Goal: Entertainment & Leisure: Browse casually

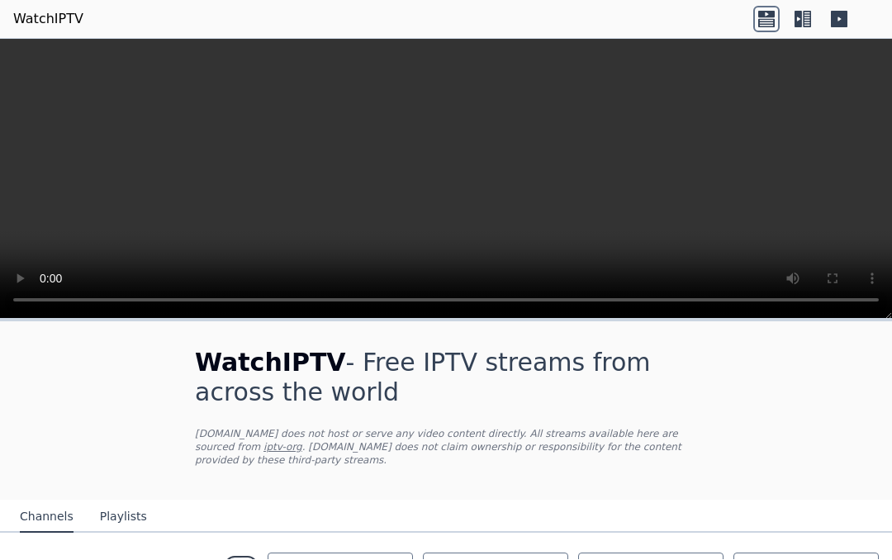
click at [45, 525] on button "Channels" at bounding box center [47, 517] width 54 height 31
click at [131, 511] on button "Playlists" at bounding box center [123, 517] width 47 height 31
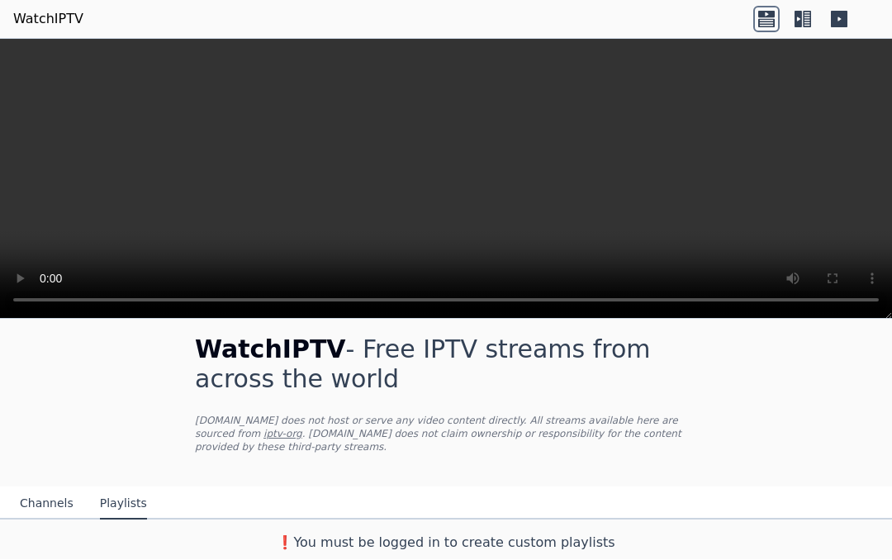
scroll to position [13, 0]
click at [45, 505] on button "Channels" at bounding box center [47, 504] width 54 height 31
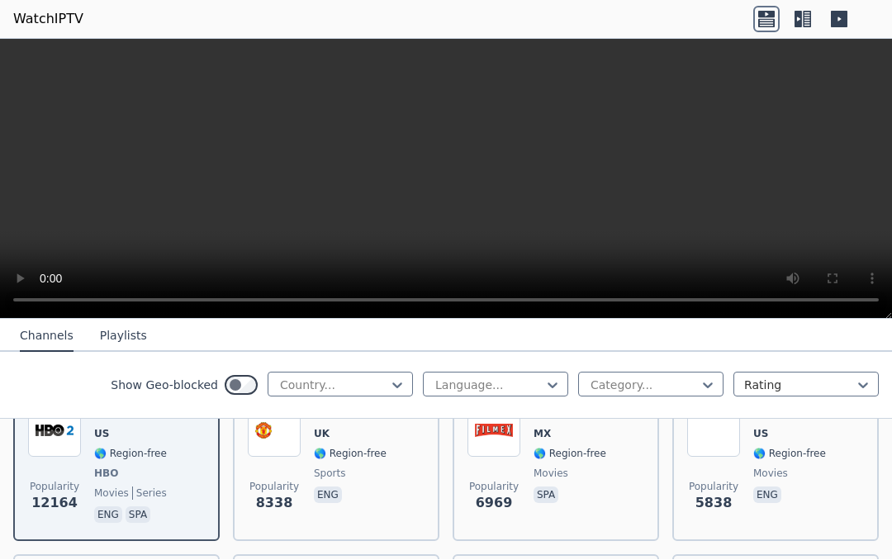
scroll to position [225, 0]
click at [836, 208] on video at bounding box center [446, 180] width 892 height 280
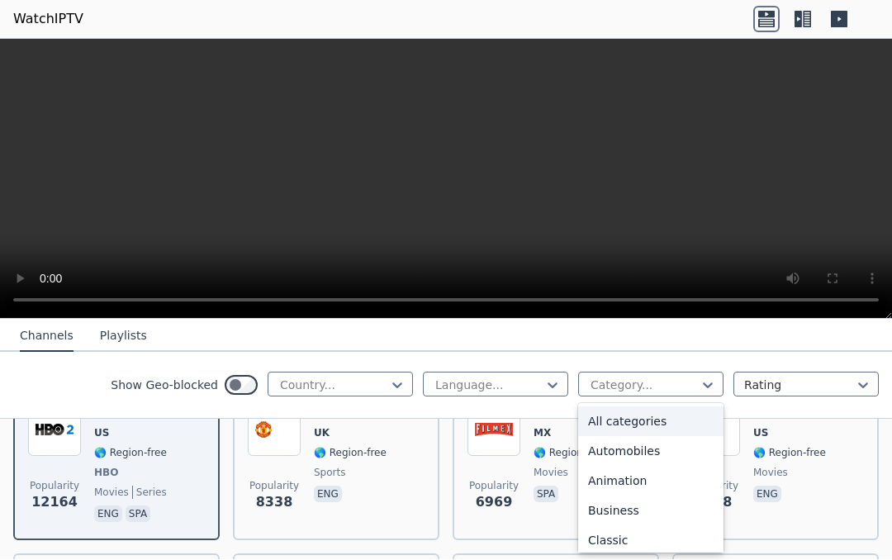
click at [833, 211] on video at bounding box center [446, 180] width 892 height 280
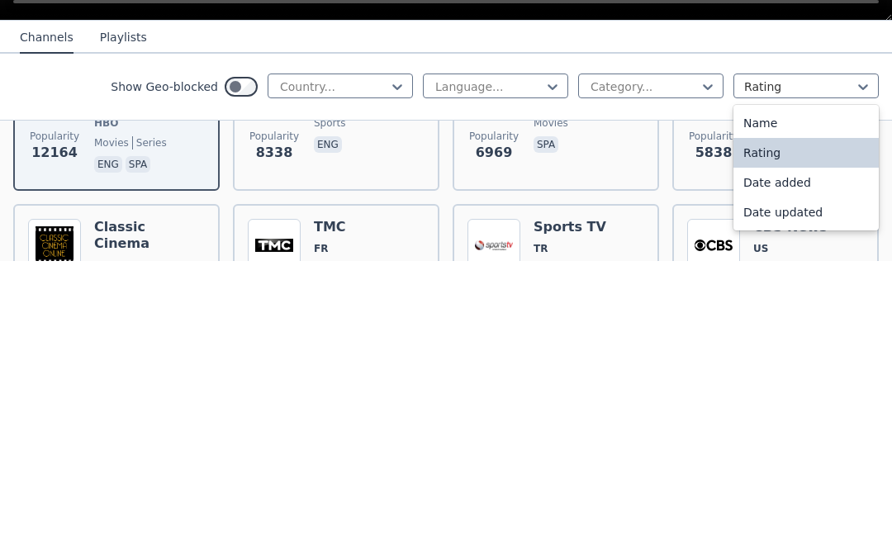
scroll to position [282, 0]
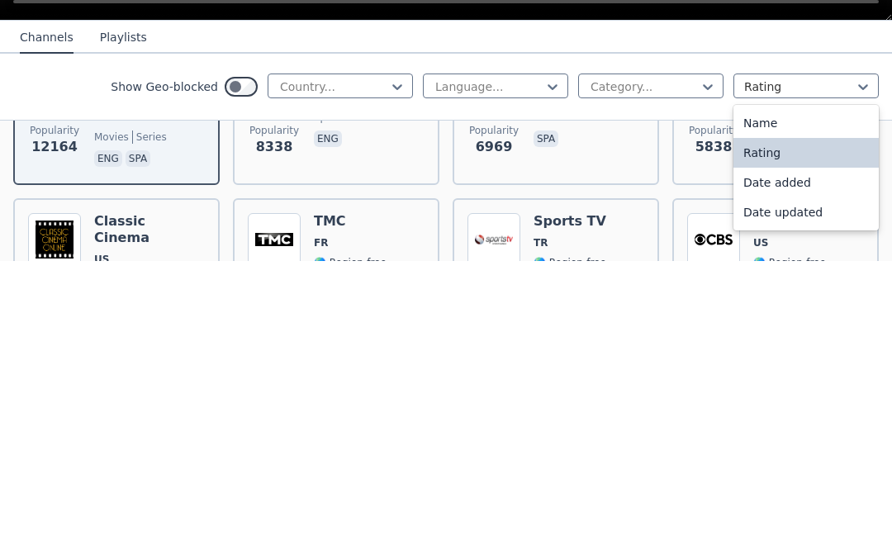
click at [823, 437] on div "Rating" at bounding box center [805, 452] width 145 height 30
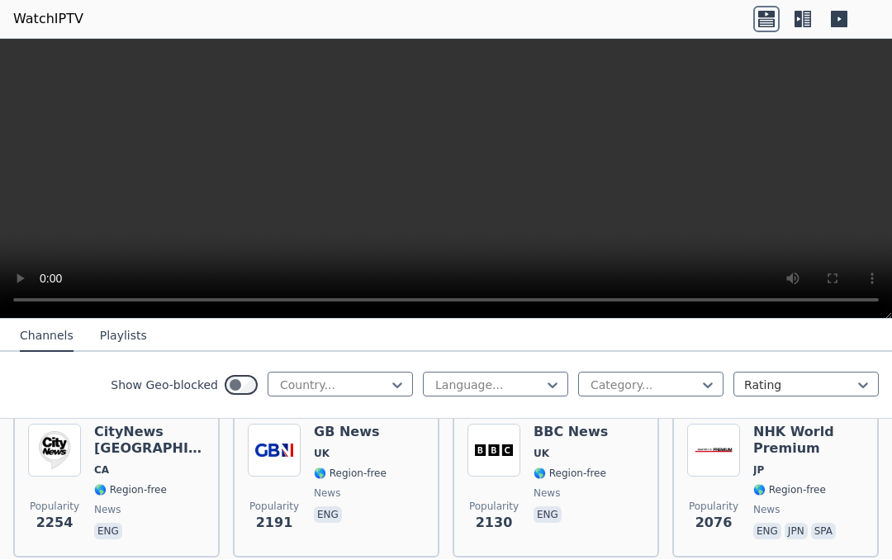
scroll to position [1184, 0]
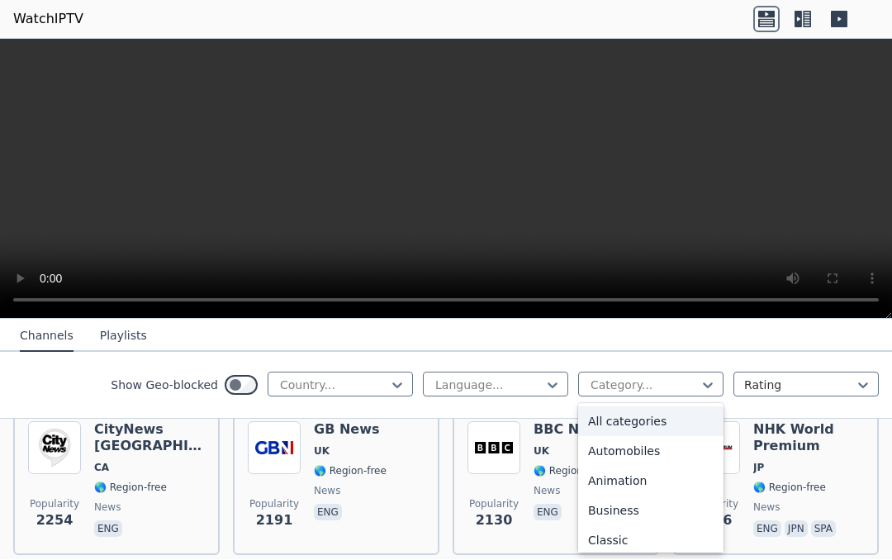
click at [768, 292] on video at bounding box center [446, 180] width 892 height 280
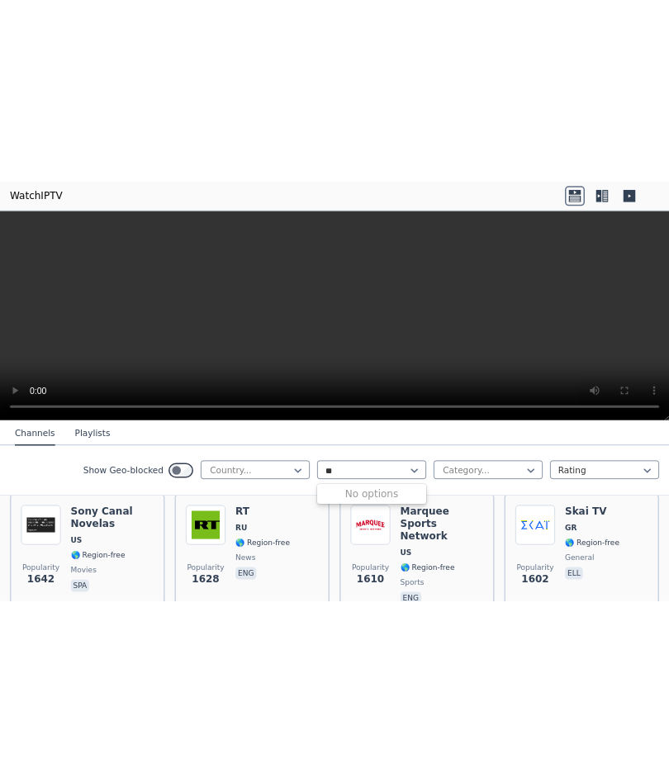
scroll to position [1844, 0]
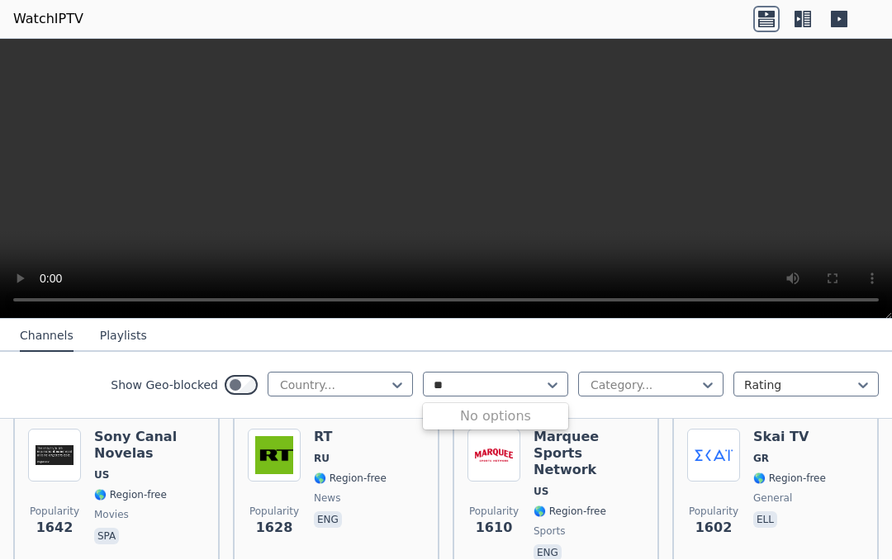
type input "**"
click at [446, 181] on video at bounding box center [446, 180] width 892 height 280
click at [59, 480] on img at bounding box center [54, 456] width 53 height 53
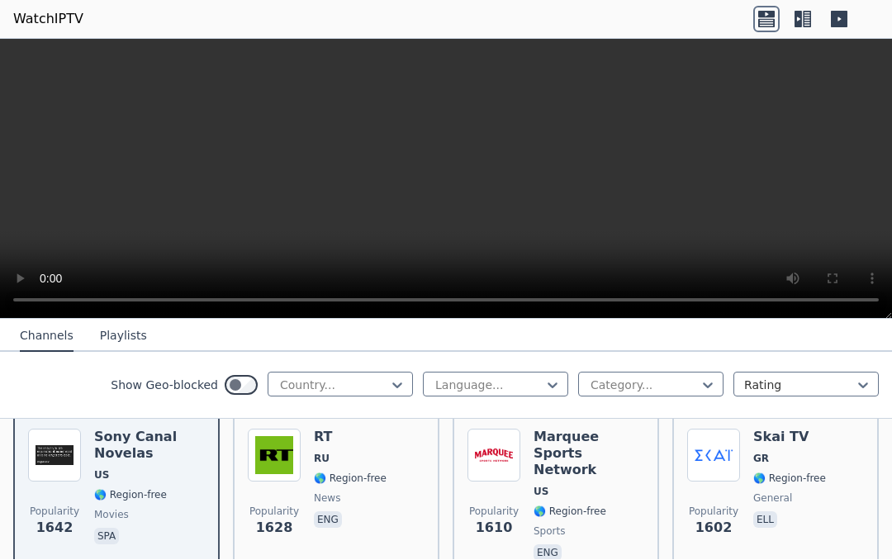
click at [764, 205] on video at bounding box center [446, 180] width 892 height 280
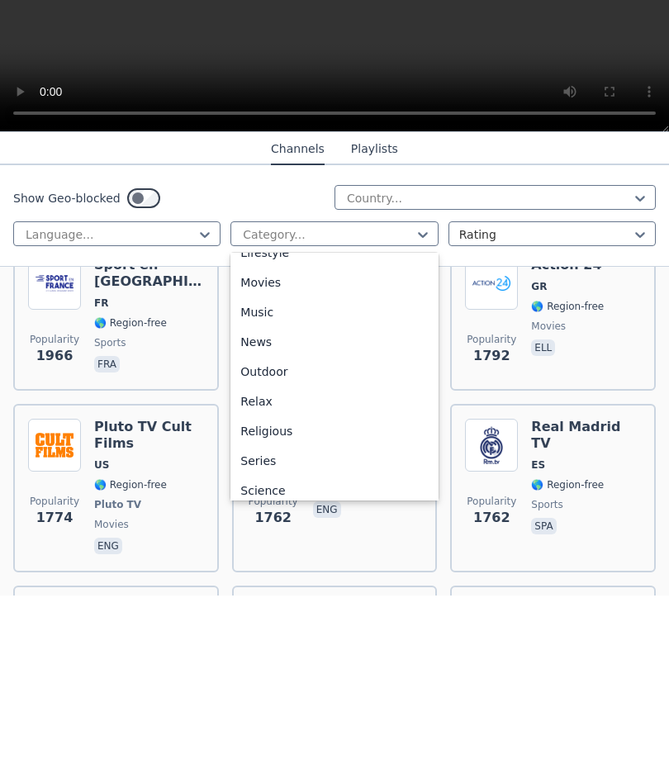
scroll to position [436, 0]
click at [344, 559] on div "Relax" at bounding box center [333, 587] width 207 height 30
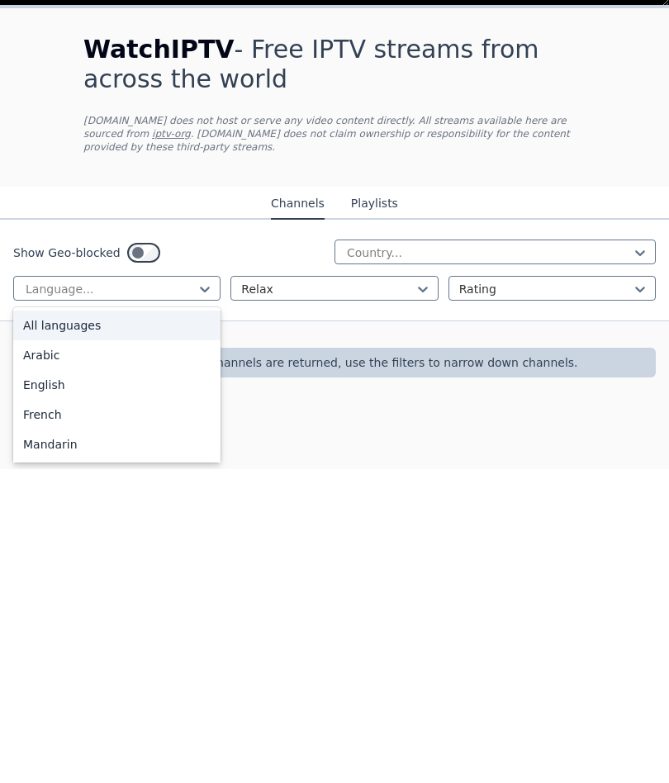
scroll to position [1, 0]
click at [50, 559] on div "All languages" at bounding box center [116, 639] width 207 height 30
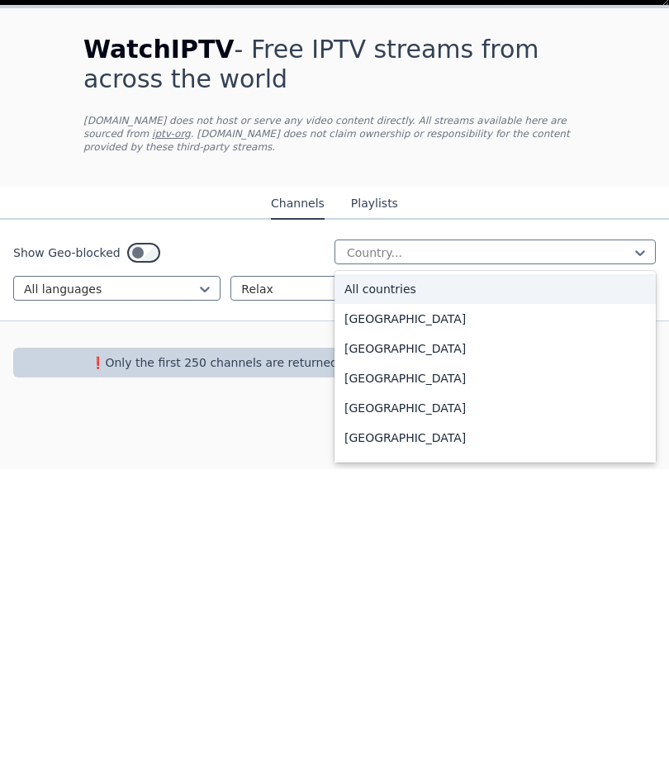
scroll to position [1, 0]
click at [515, 559] on div "All countries" at bounding box center [495, 603] width 321 height 30
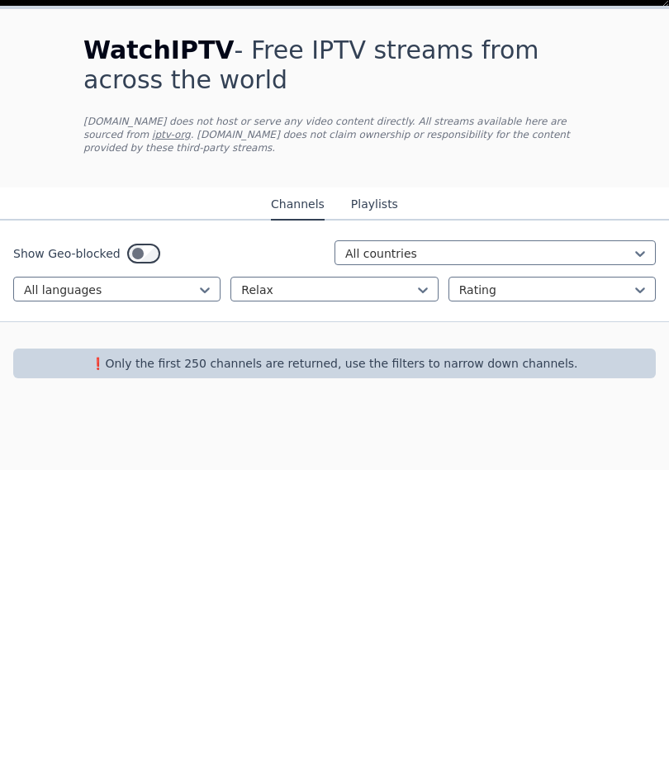
scroll to position [0, 0]
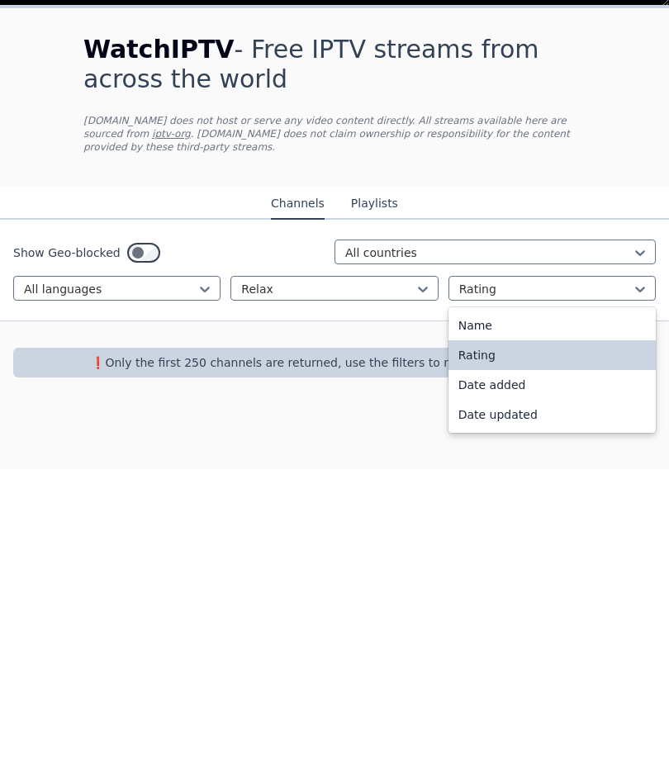
scroll to position [1, 0]
click at [581, 559] on div "Rating" at bounding box center [552, 669] width 207 height 30
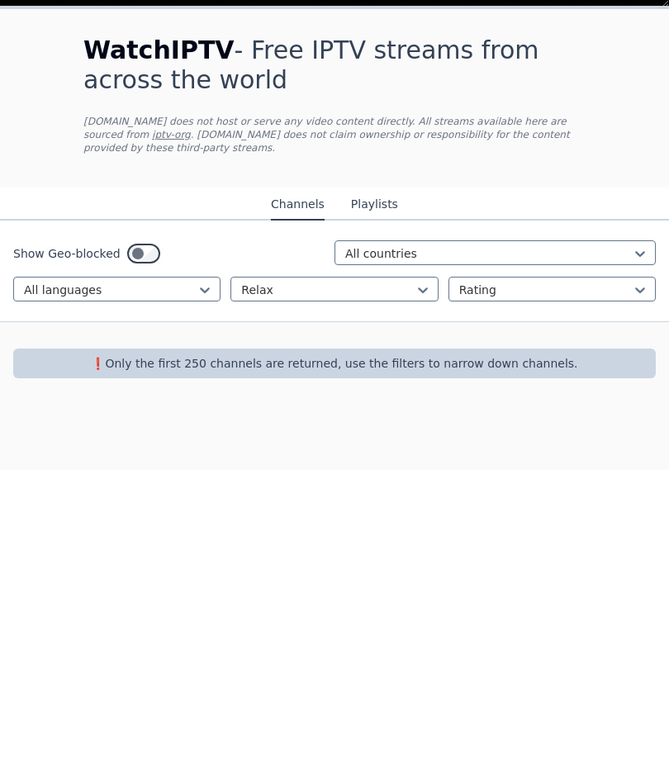
scroll to position [0, 0]
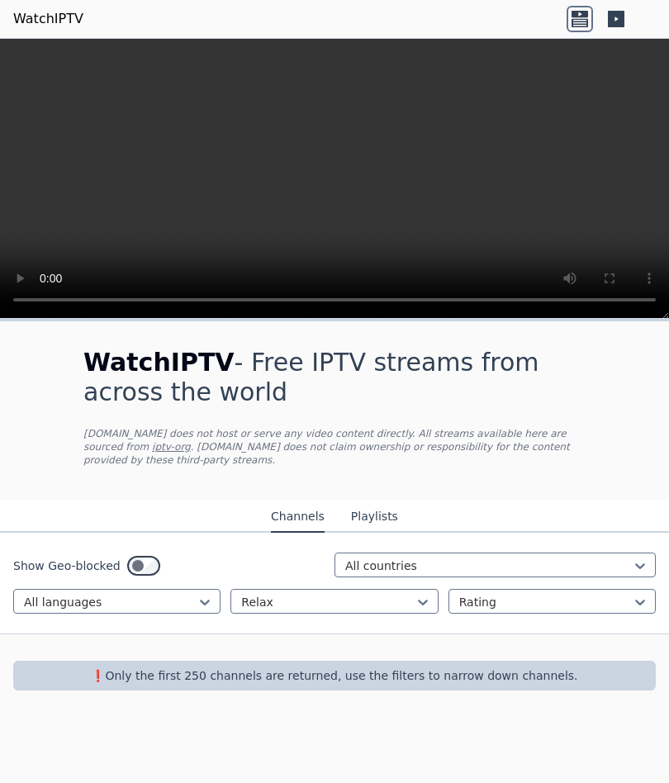
click at [122, 559] on div "❗️Only the first 250 channels are returned, use the filters to narrow down chan…" at bounding box center [334, 677] width 643 height 30
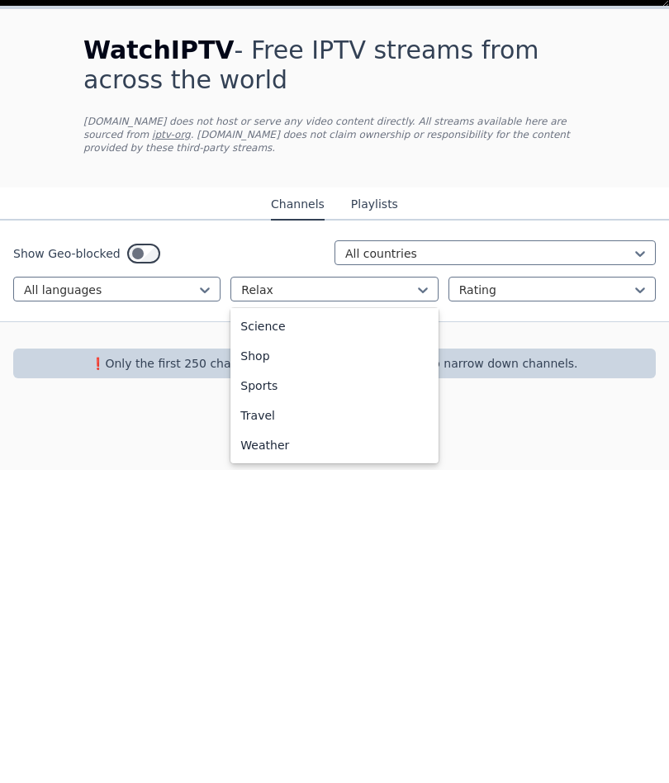
scroll to position [654, 0]
click at [399, 559] on div "Weather" at bounding box center [333, 758] width 207 height 30
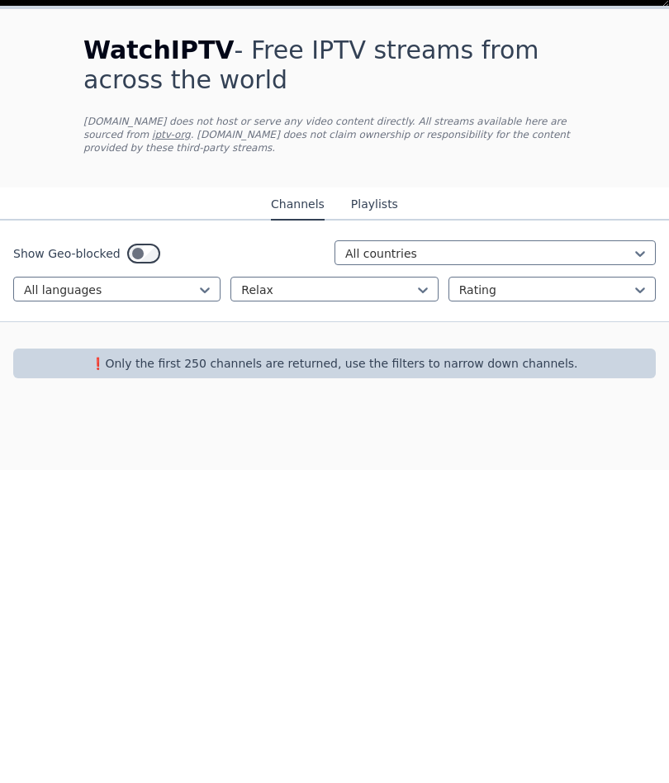
scroll to position [0, 0]
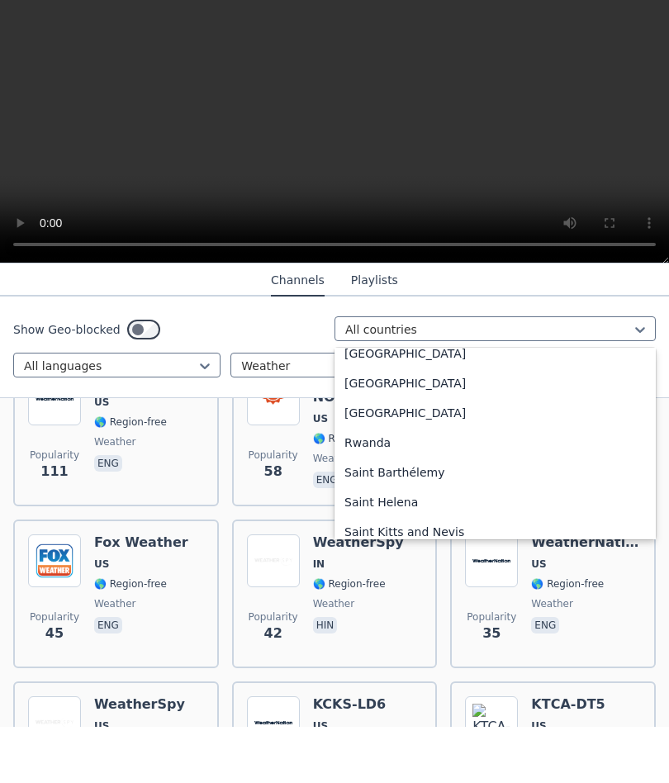
scroll to position [4533, 0]
click at [419, 453] on div "[GEOGRAPHIC_DATA]" at bounding box center [495, 468] width 321 height 30
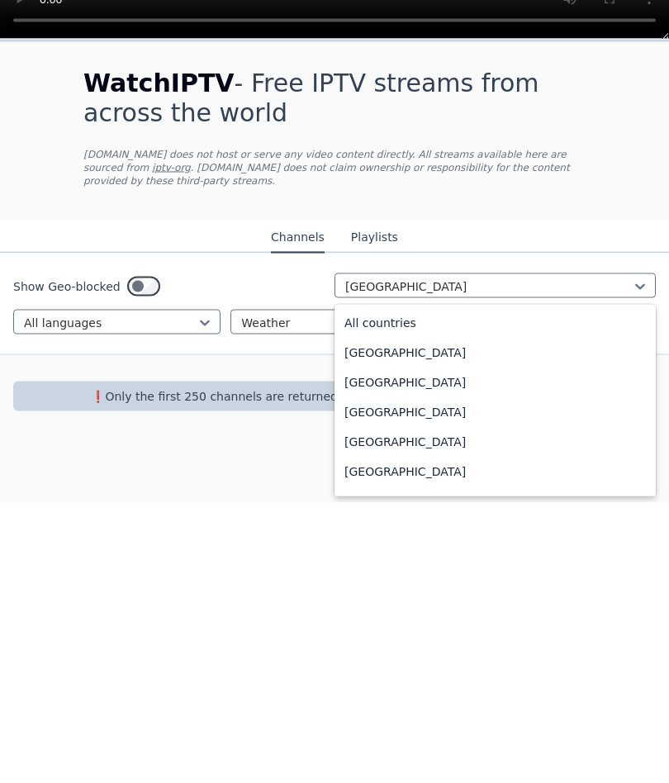
click at [507, 559] on div "All countries" at bounding box center [495, 603] width 321 height 30
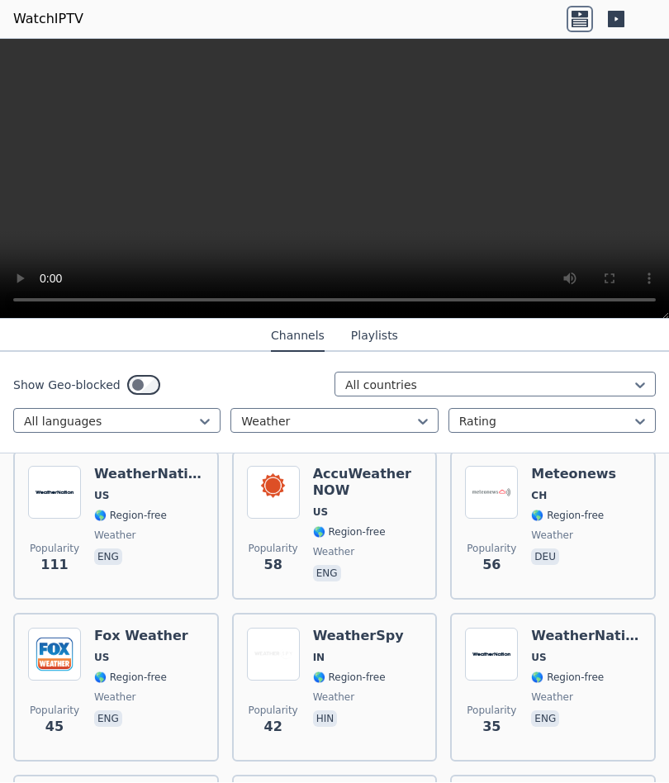
scroll to position [360, 0]
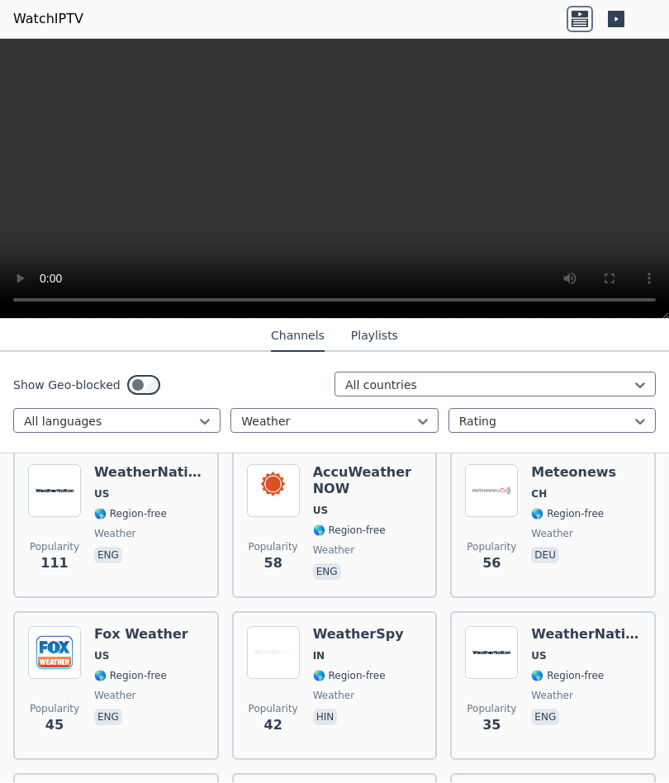
click at [51, 536] on span "Popularity 111" at bounding box center [54, 557] width 53 height 53
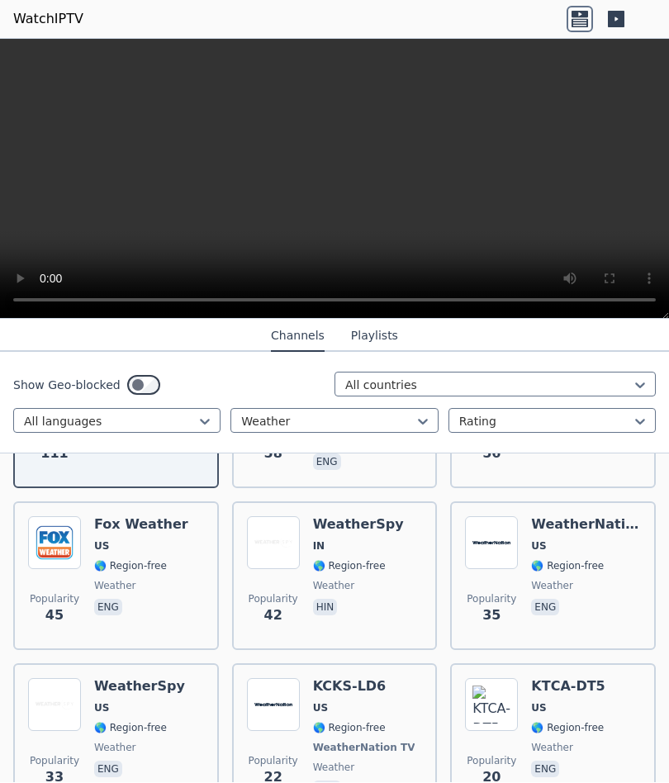
scroll to position [472, 0]
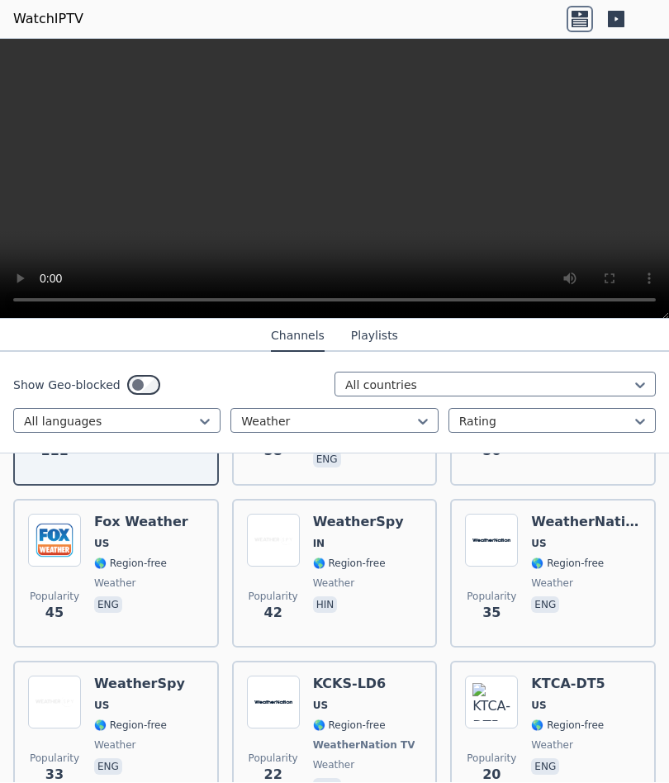
click at [364, 543] on span "IN" at bounding box center [358, 544] width 91 height 13
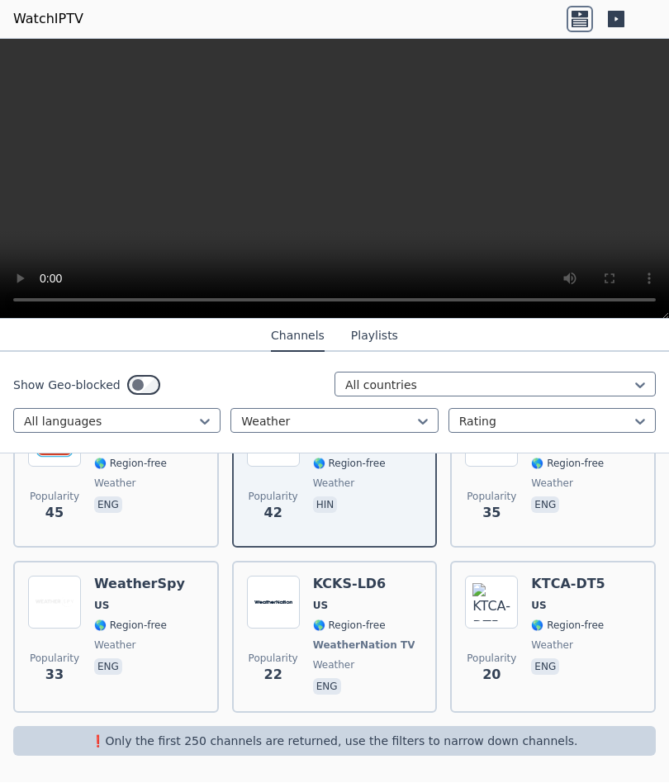
scroll to position [572, 0]
click at [105, 559] on div "WeatherSpy US 🌎 Region-free weather eng" at bounding box center [139, 638] width 91 height 122
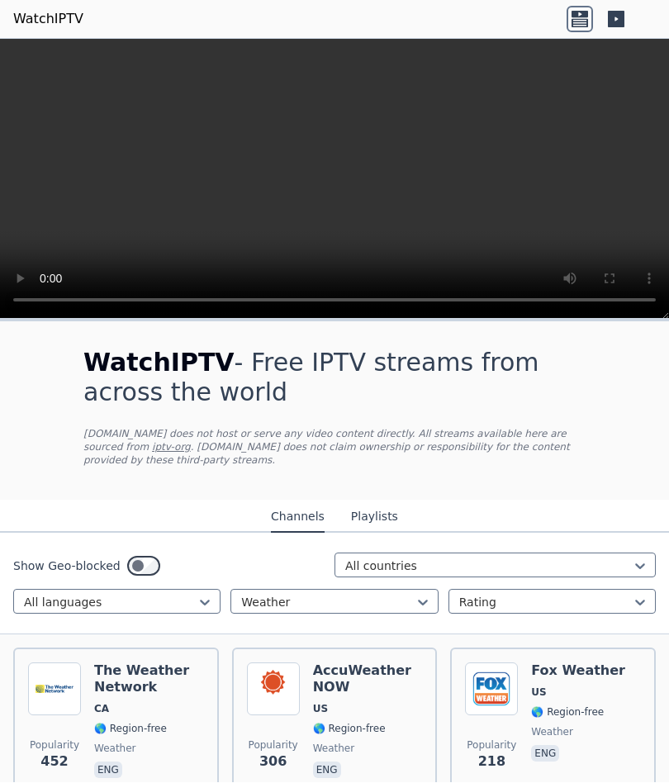
scroll to position [0, 0]
click at [79, 559] on img at bounding box center [54, 689] width 53 height 53
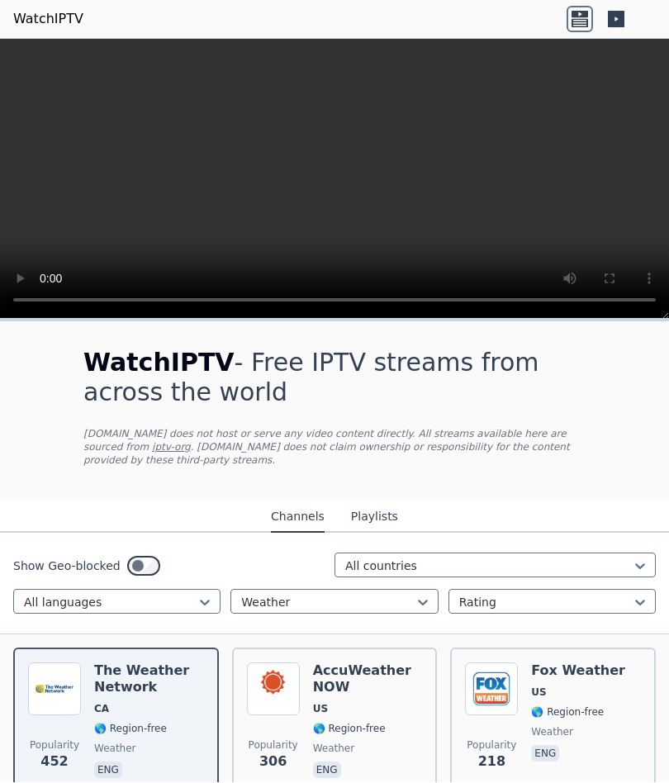
click at [337, 181] on video at bounding box center [334, 180] width 669 height 280
click at [338, 191] on video at bounding box center [334, 180] width 669 height 280
click at [333, 185] on video at bounding box center [334, 180] width 669 height 280
click at [92, 559] on div "Popularity 452 The Weather Network CA 🌎 Region-free weather eng" at bounding box center [116, 722] width 176 height 119
click at [76, 559] on img at bounding box center [54, 689] width 53 height 53
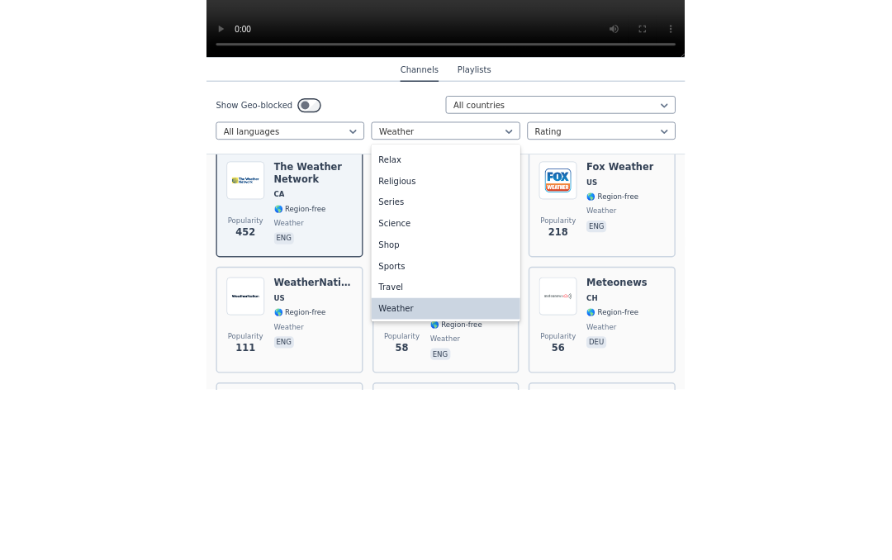
scroll to position [193, 0]
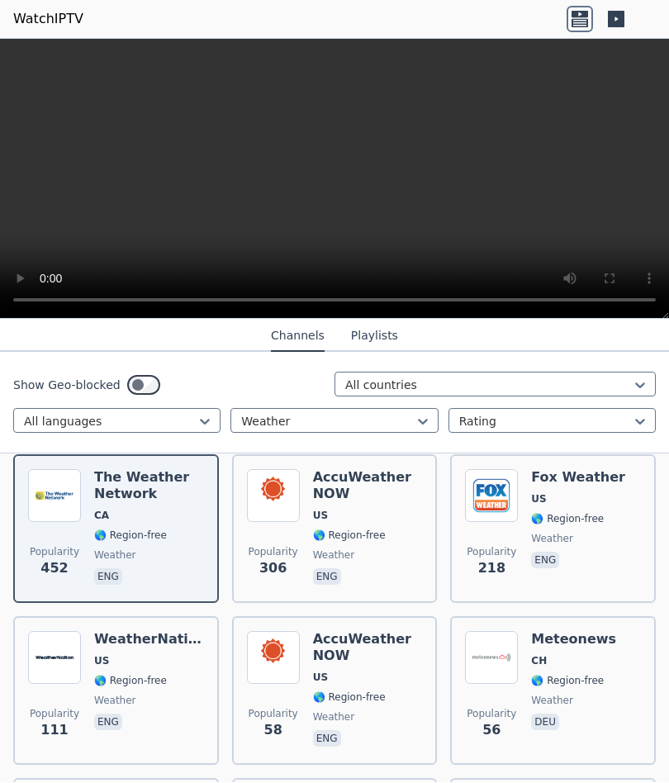
click at [69, 512] on img at bounding box center [54, 496] width 53 height 53
